Goal: Information Seeking & Learning: Check status

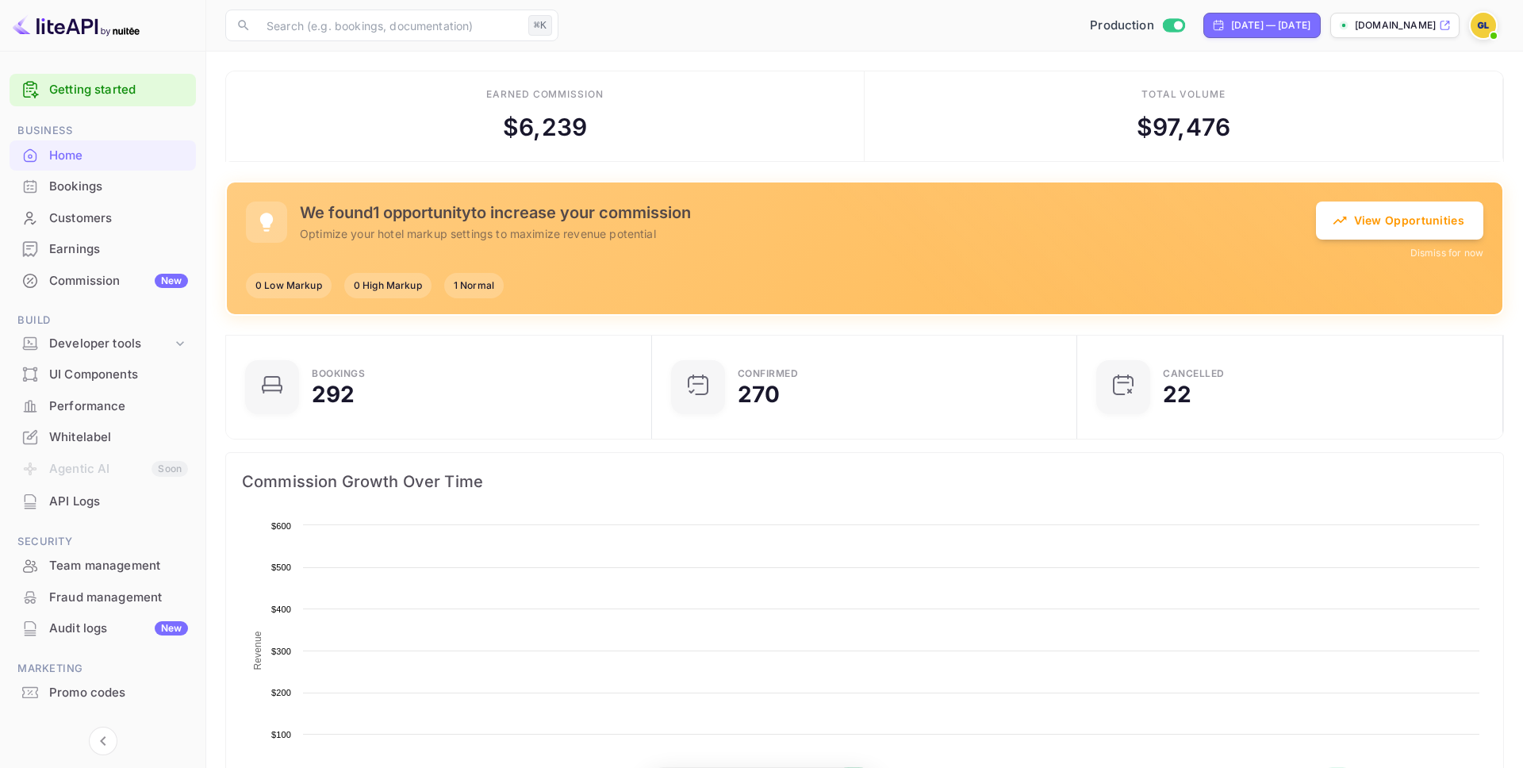
scroll to position [258, 417]
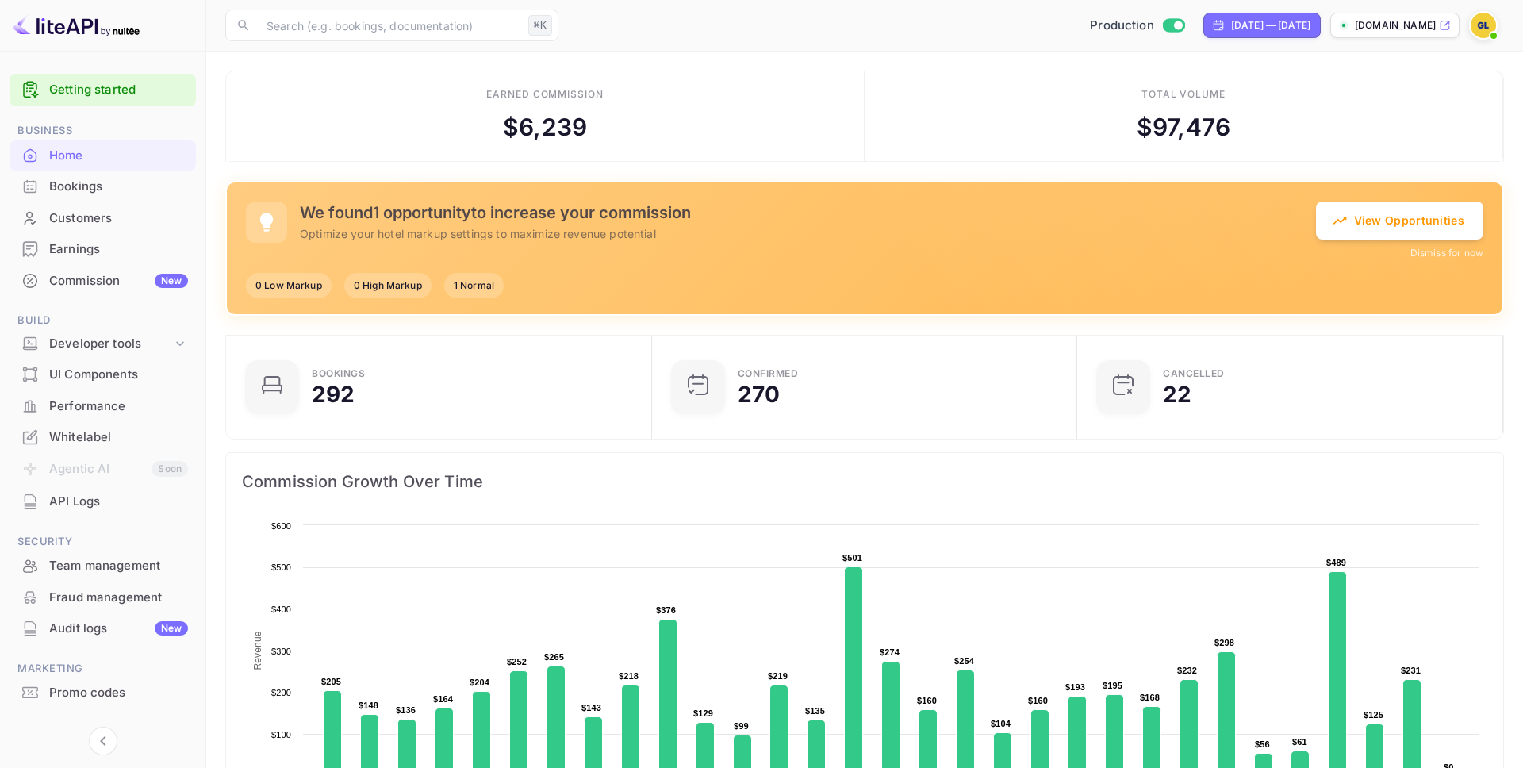
click at [85, 248] on div "Earnings" at bounding box center [118, 249] width 139 height 18
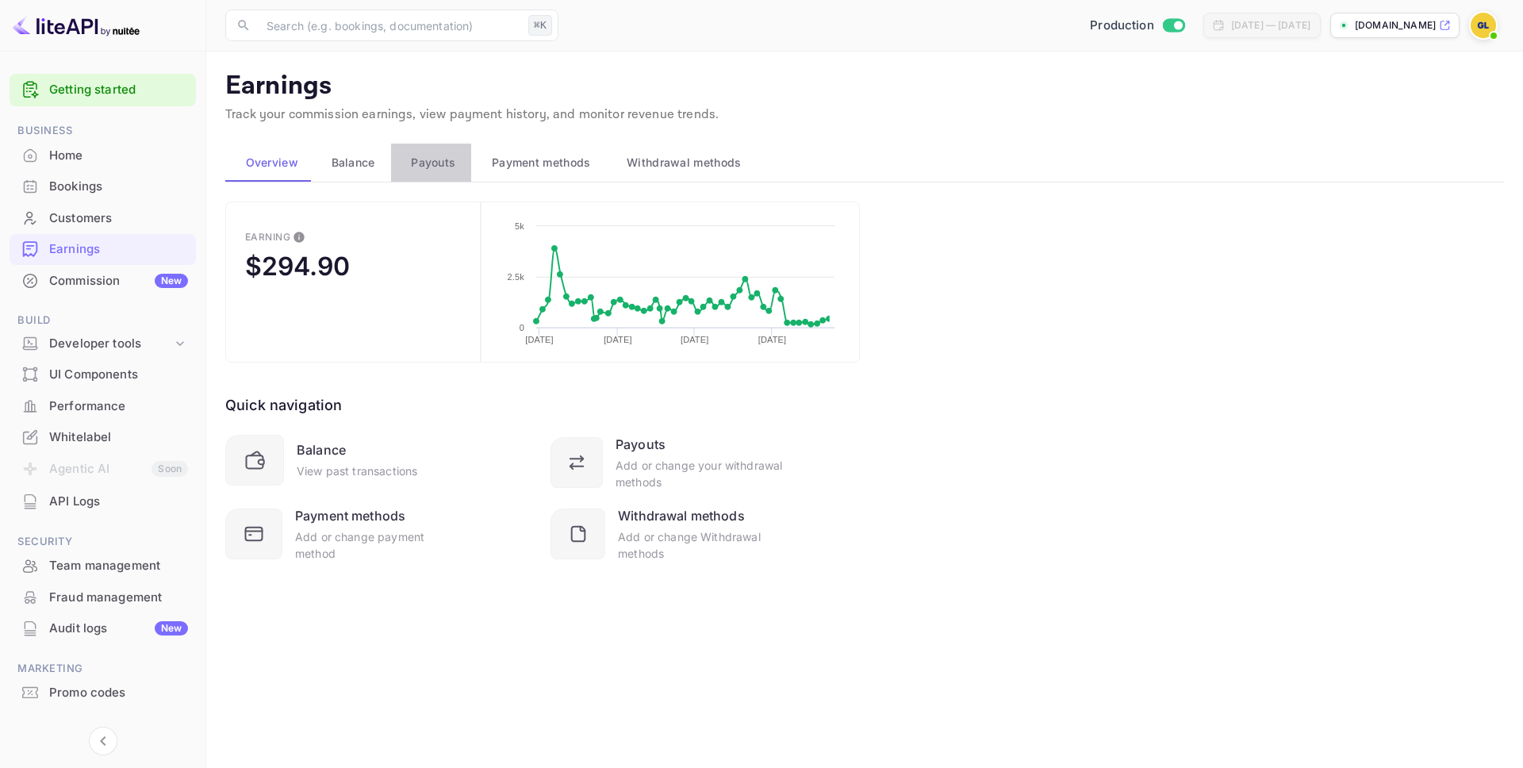
click at [440, 170] on span "Payouts" at bounding box center [433, 162] width 44 height 19
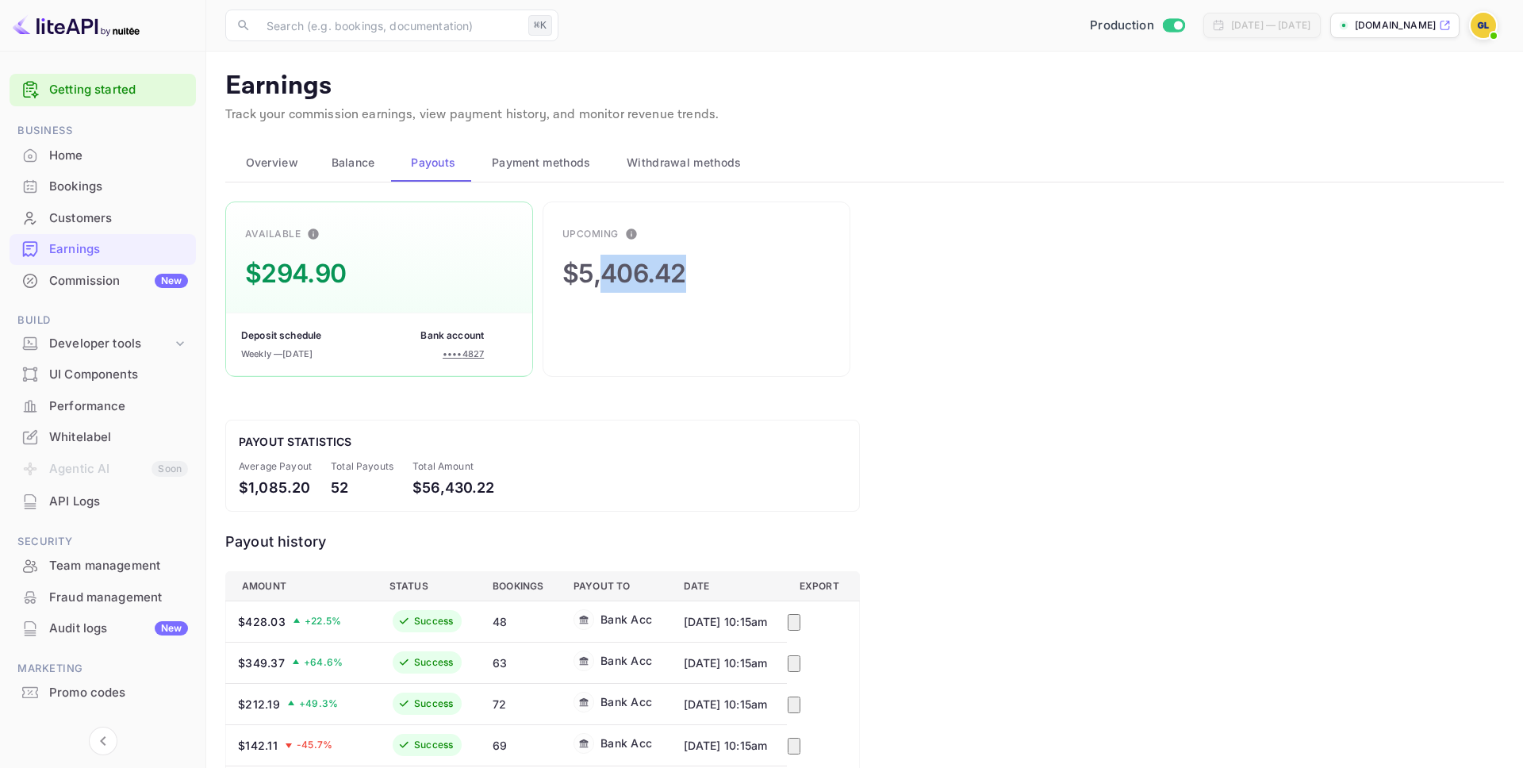
click at [601, 275] on div "Upcoming $5,406.42" at bounding box center [697, 289] width 308 height 175
drag, startPoint x: 285, startPoint y: 275, endPoint x: 240, endPoint y: 273, distance: 45.3
click at [241, 274] on div "Available $294.90 Deposit schedule Weekly — [DATE] Bank account •••• 4827" at bounding box center [379, 289] width 308 height 175
drag, startPoint x: 315, startPoint y: 277, endPoint x: 269, endPoint y: 275, distance: 46.0
click at [269, 275] on div "Available $294.90 Deposit schedule Weekly — [DATE] Bank account •••• 4827" at bounding box center [379, 289] width 308 height 175
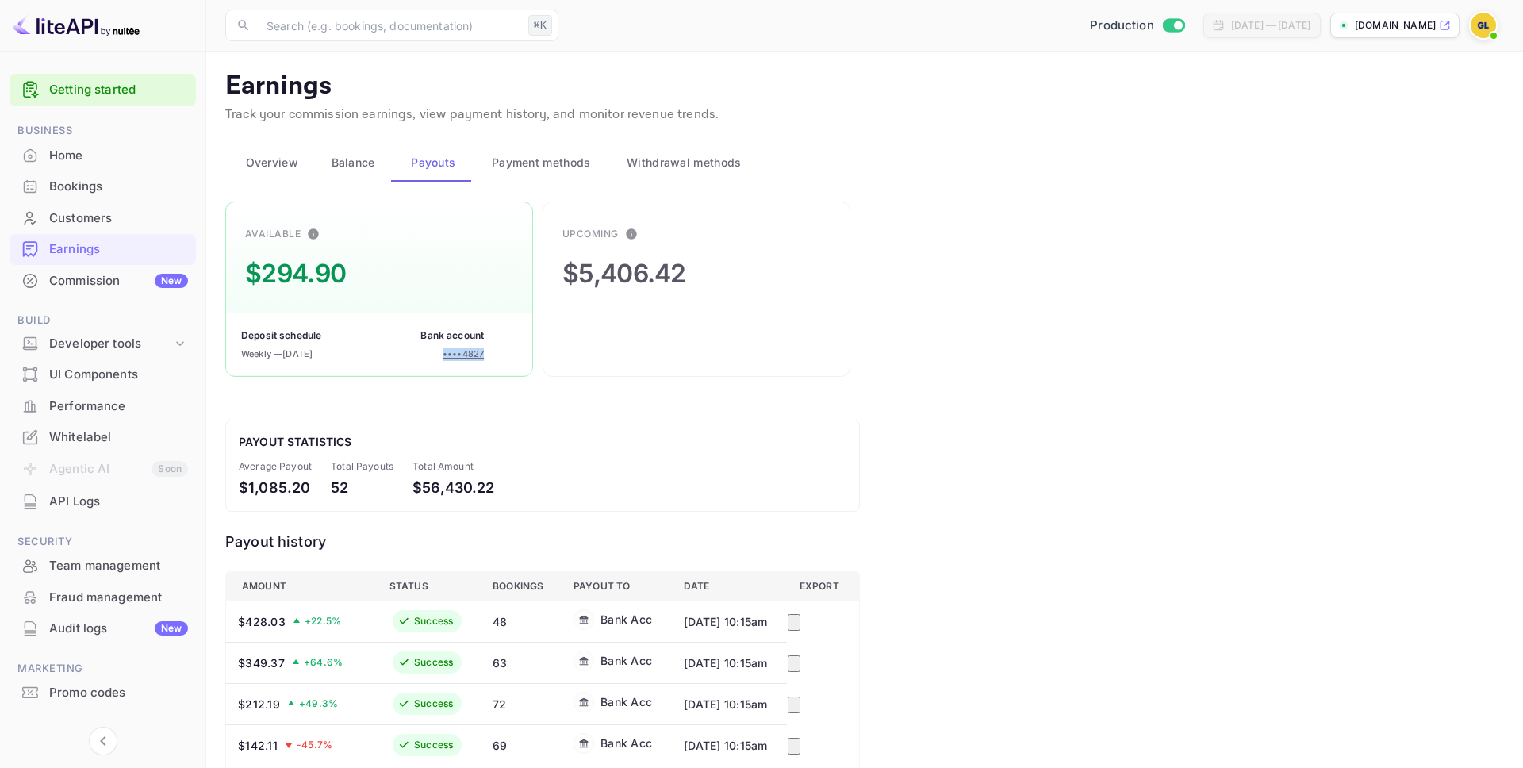
click at [458, 365] on div "Deposit schedule Weekly — [DATE] Bank account •••• 4827" at bounding box center [379, 344] width 306 height 63
click at [305, 659] on div "$349.37 + 64.6 %" at bounding box center [301, 663] width 127 height 17
drag, startPoint x: 289, startPoint y: 665, endPoint x: 232, endPoint y: 658, distance: 56.8
click at [232, 658] on th "$349.37 + 64.6 %" at bounding box center [301, 662] width 151 height 41
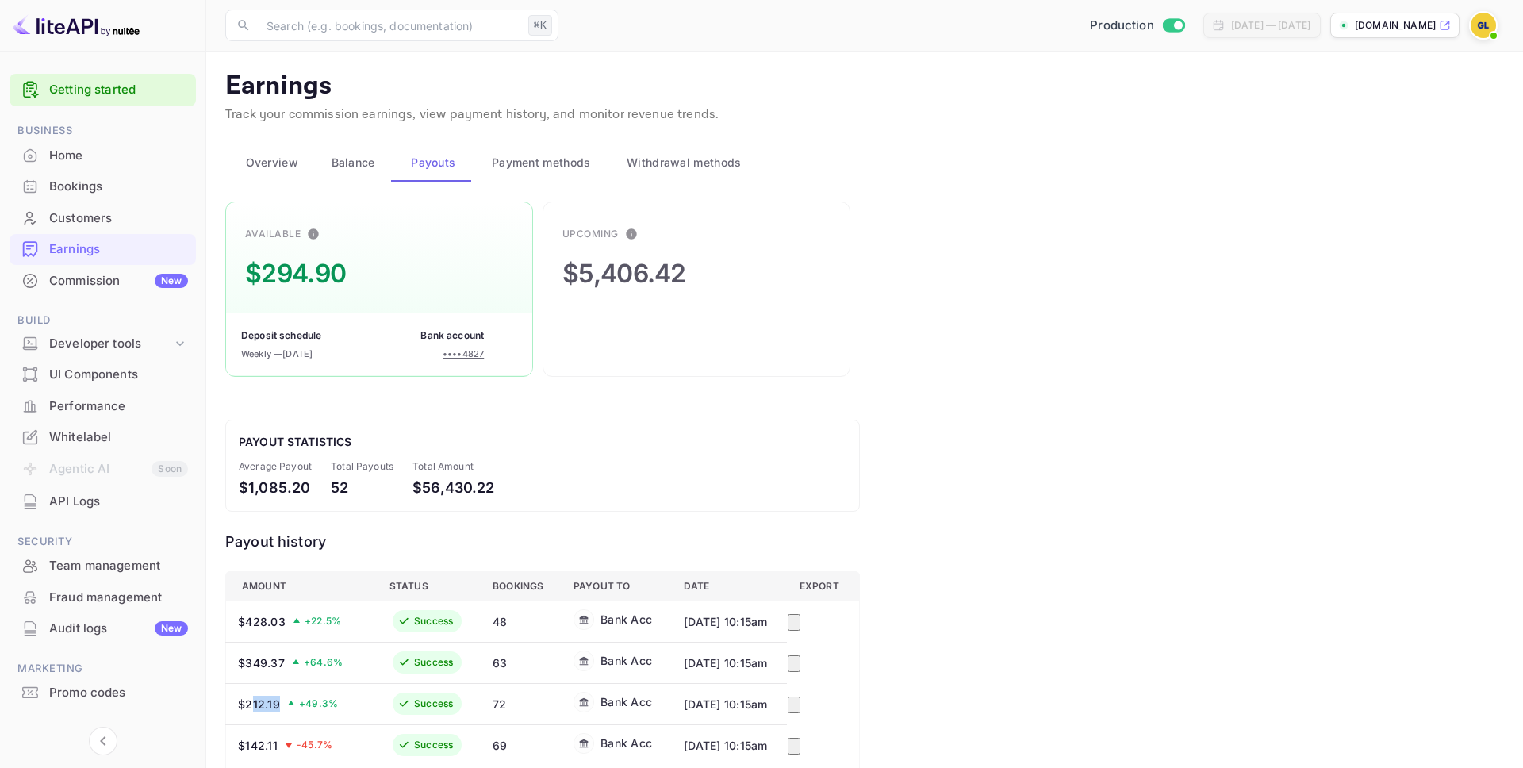
drag, startPoint x: 271, startPoint y: 710, endPoint x: 250, endPoint y: 705, distance: 21.2
click at [250, 705] on div "$212.19 + 49.3 %" at bounding box center [301, 704] width 127 height 17
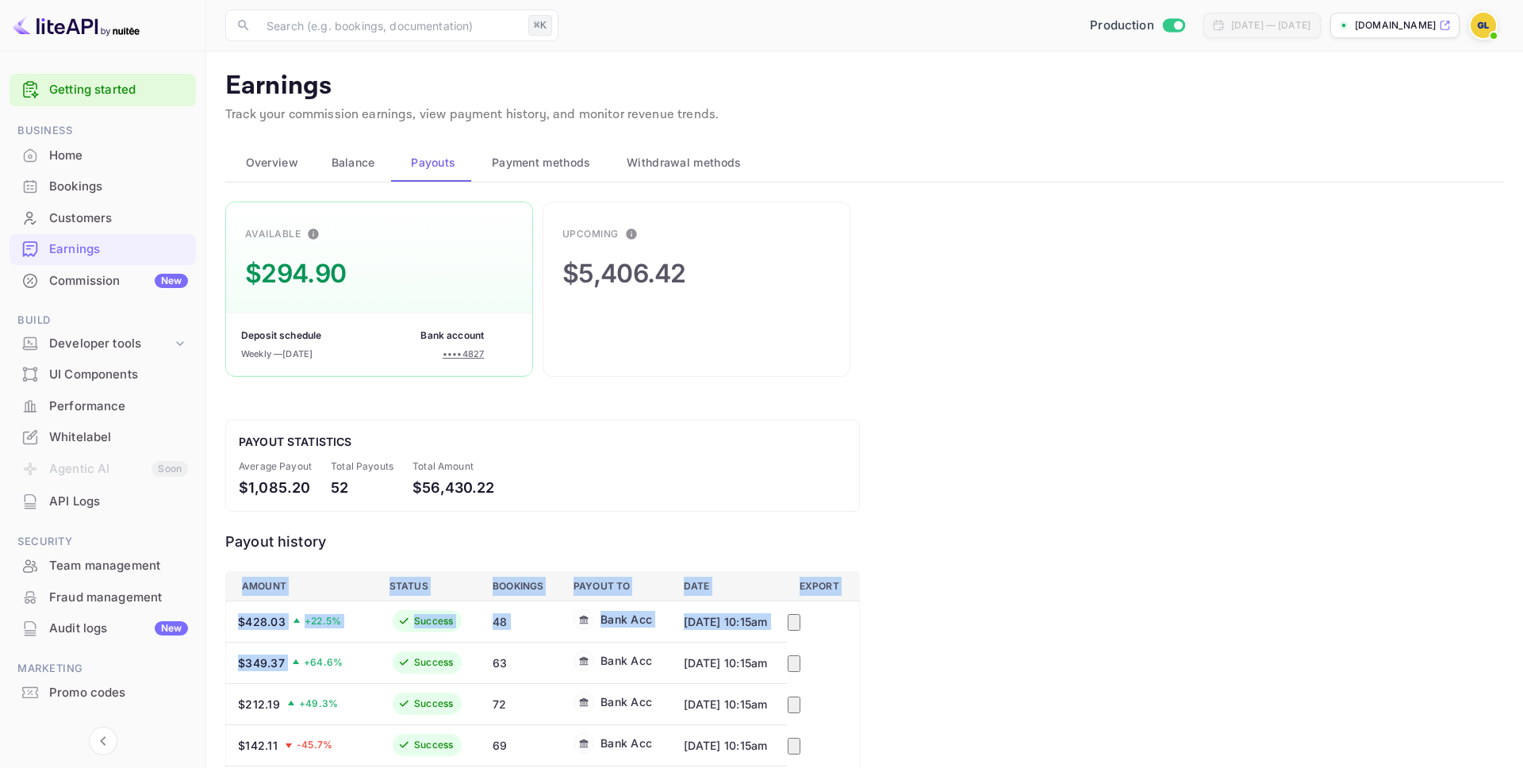
drag, startPoint x: 290, startPoint y: 666, endPoint x: 222, endPoint y: 664, distance: 68.2
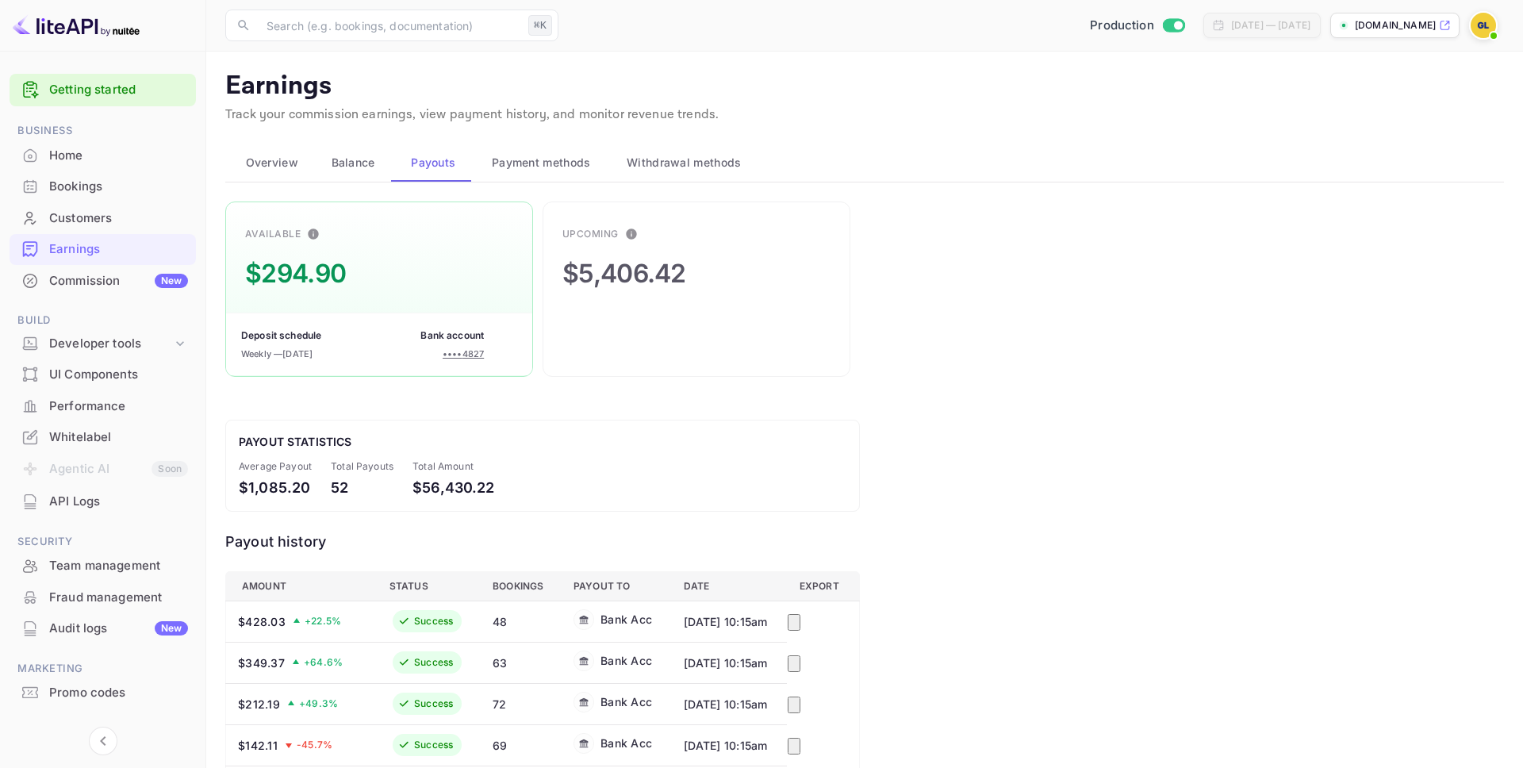
click at [324, 626] on span "+ 22.5 %" at bounding box center [323, 621] width 37 height 14
click at [1475, 29] on img at bounding box center [1483, 25] width 25 height 25
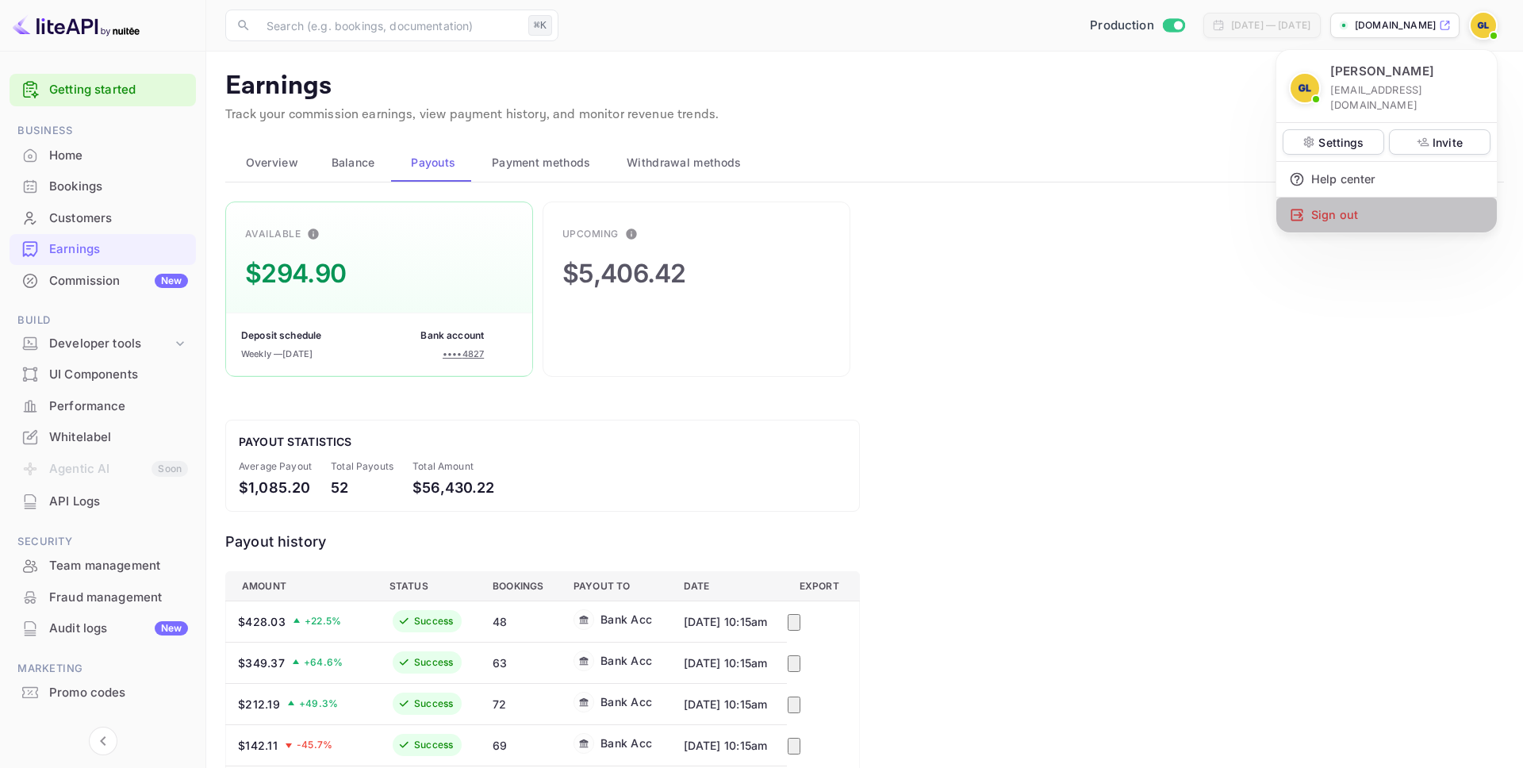
click at [1388, 198] on div "Sign out" at bounding box center [1387, 215] width 221 height 35
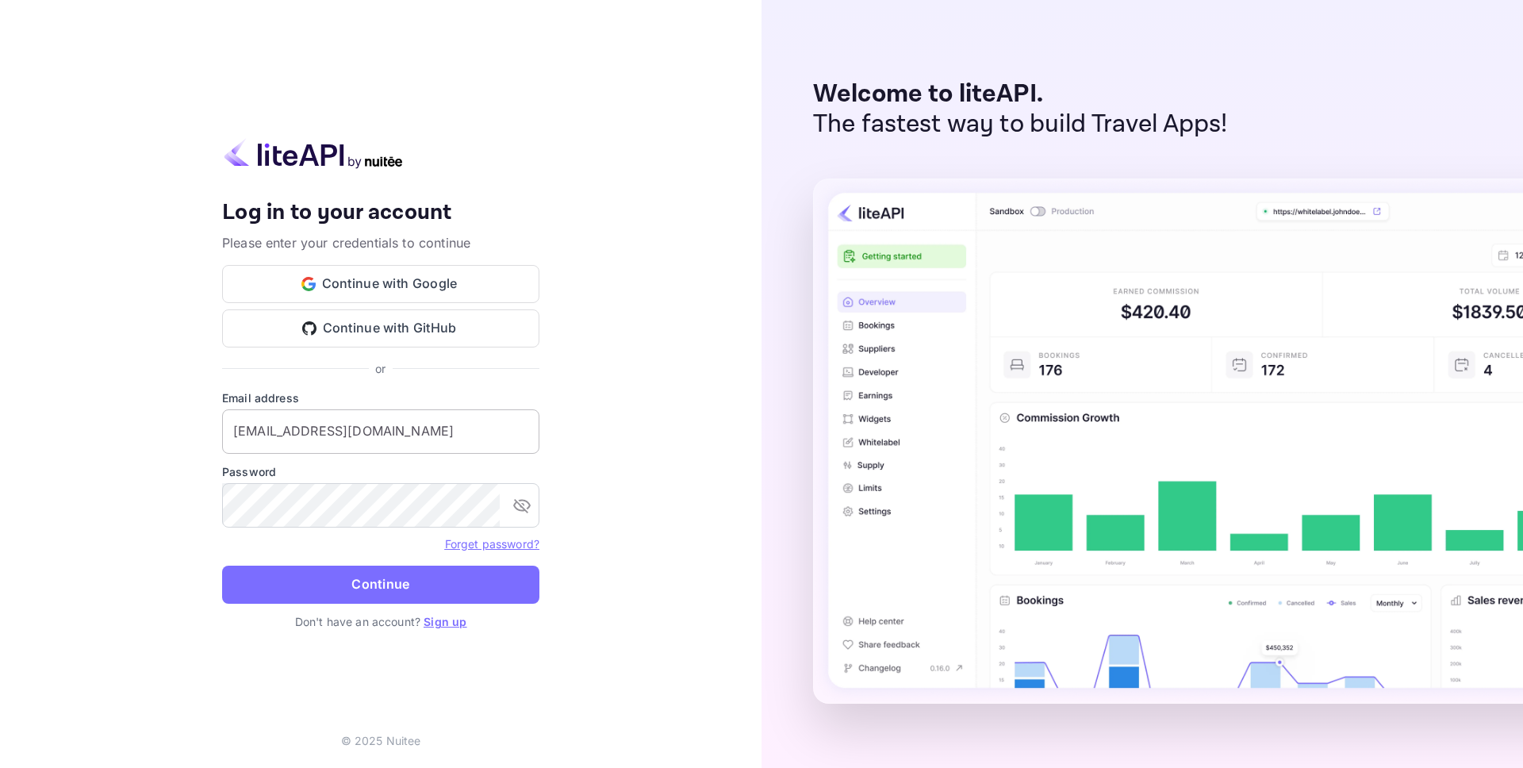
click at [364, 427] on input "[EMAIL_ADDRESS][DOMAIN_NAME]" at bounding box center [380, 431] width 317 height 44
click at [301, 438] on input "[PERSON_NAME][EMAIL_ADDRESS][DOMAIN_NAME]" at bounding box center [380, 431] width 317 height 44
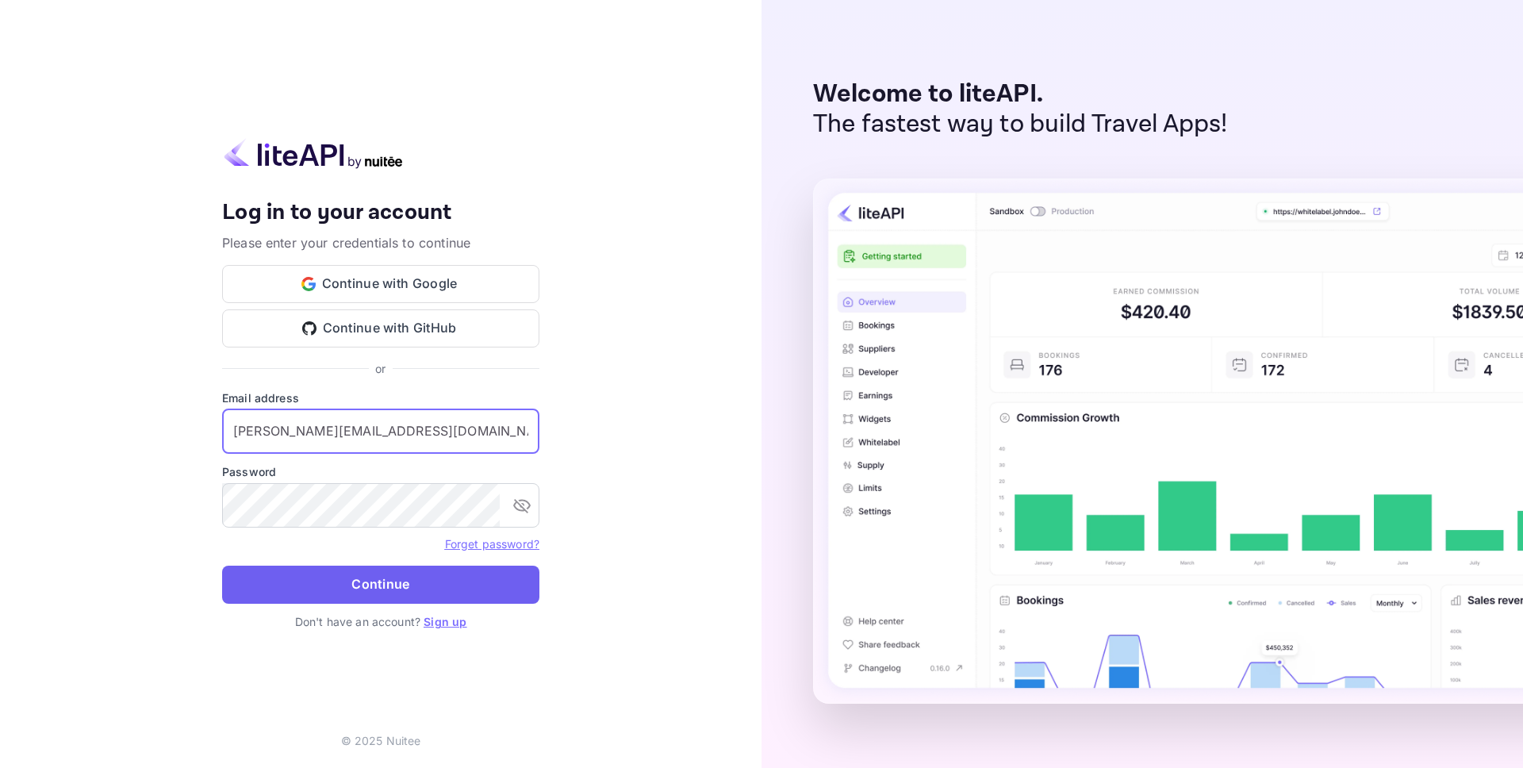
type input "[PERSON_NAME][EMAIL_ADDRESS][DOMAIN_NAME]"
click at [368, 590] on button "Continue" at bounding box center [380, 585] width 317 height 38
